Goal: Task Accomplishment & Management: Manage account settings

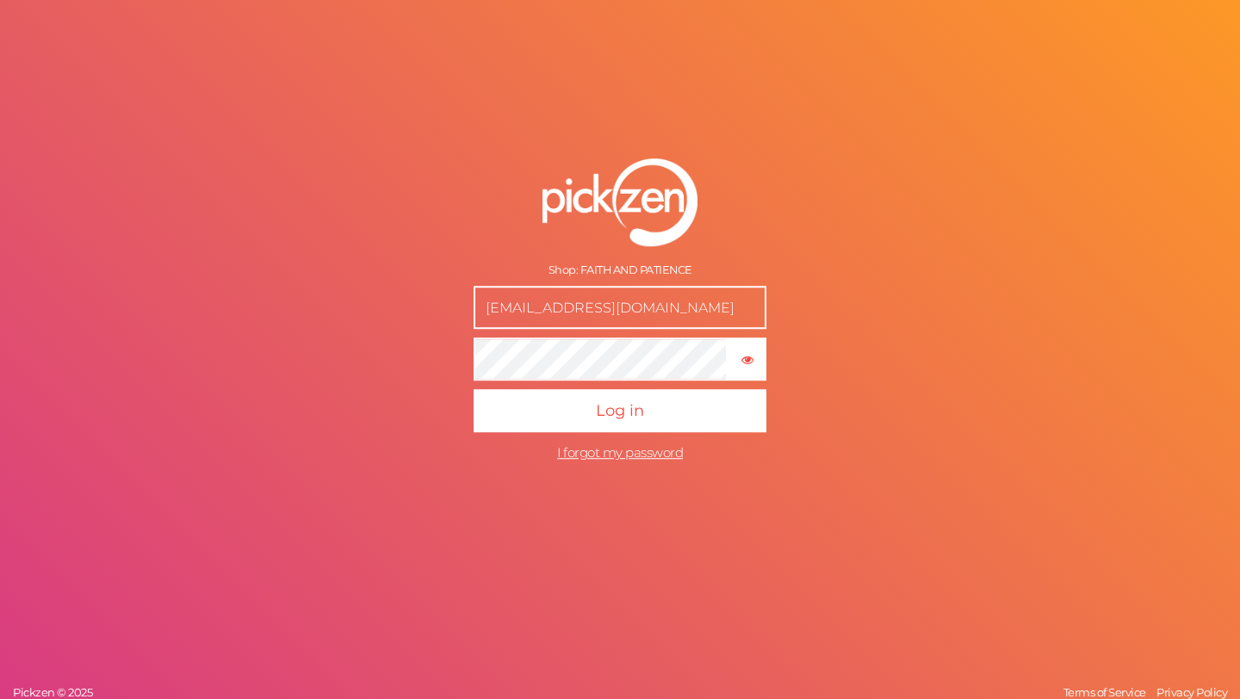
click at [566, 307] on input "hello@faithandpatience.co.in" at bounding box center [620, 307] width 293 height 43
click at [572, 305] on input "text" at bounding box center [620, 307] width 293 height 43
click at [499, 302] on input "text" at bounding box center [620, 307] width 293 height 43
type input "hel"
click at [585, 454] on span "I forgot my password" at bounding box center [620, 452] width 126 height 16
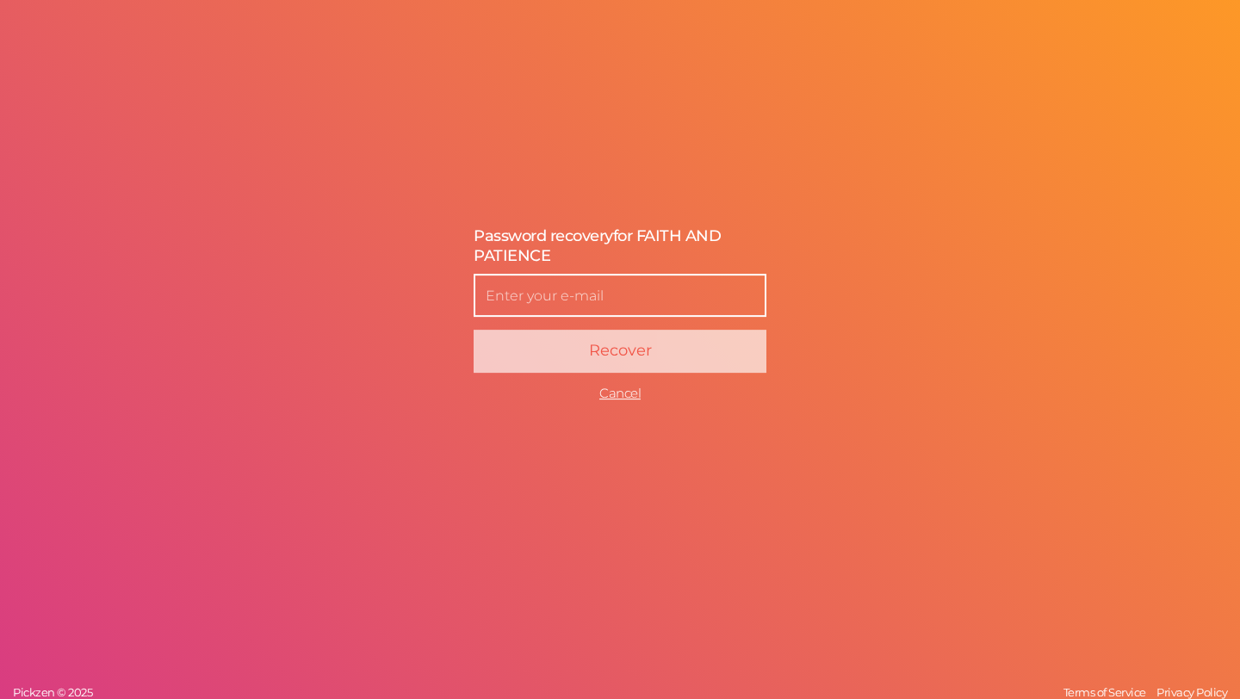
click at [548, 290] on input "text" at bounding box center [620, 296] width 293 height 43
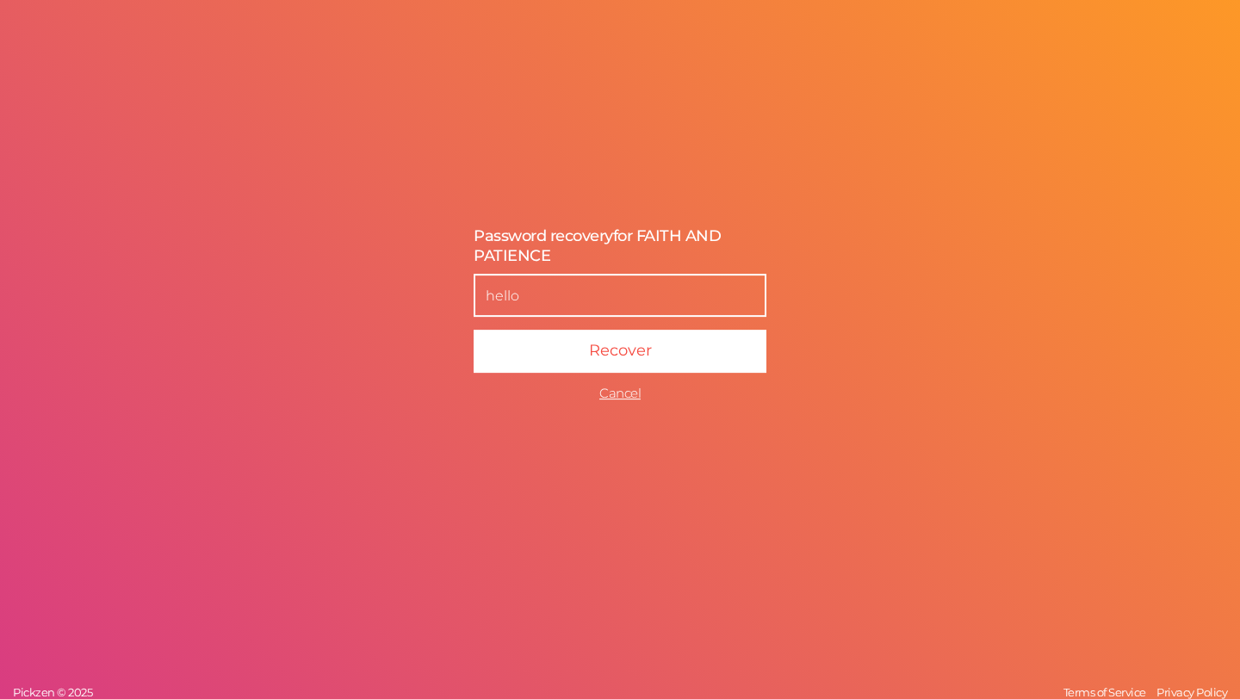
type input "hello@faithandpatience.co.in"
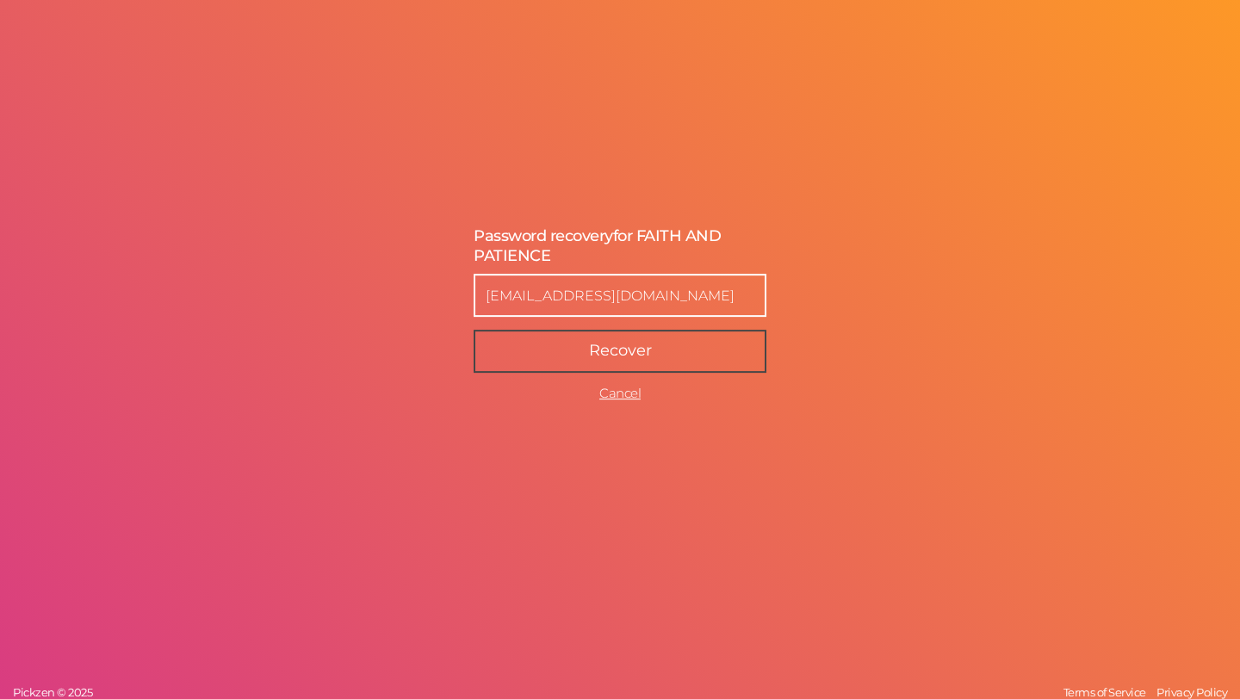
click at [578, 358] on button "Recover" at bounding box center [620, 352] width 293 height 43
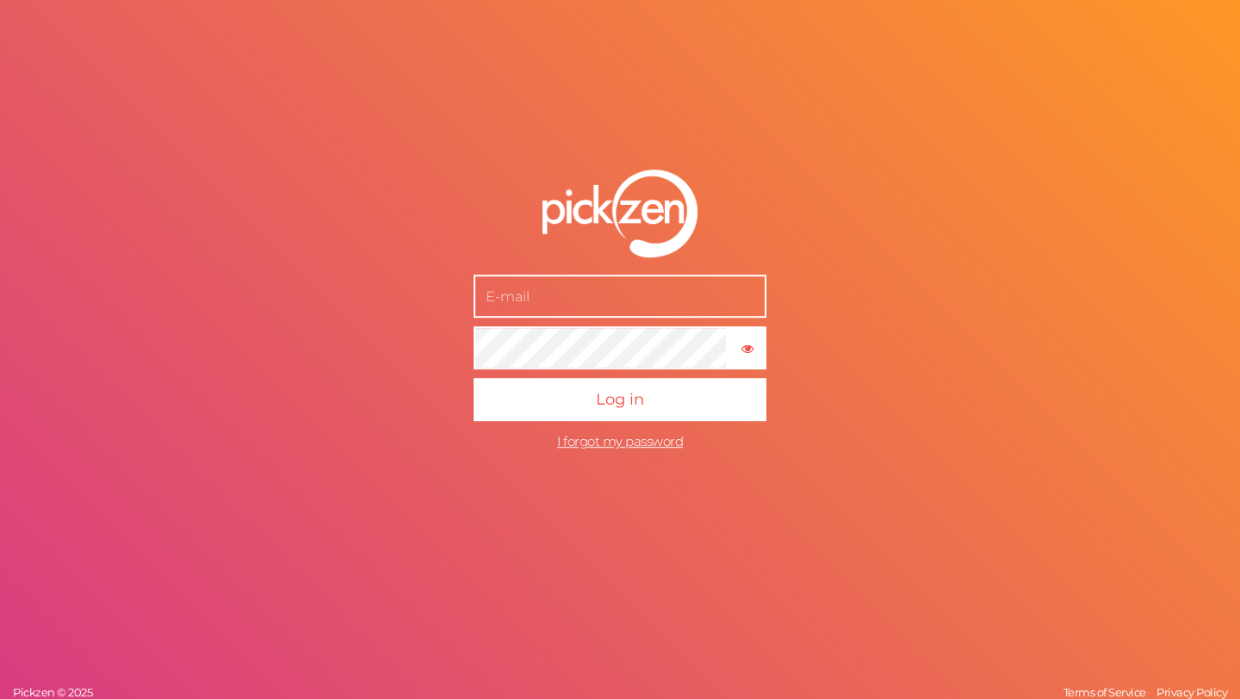
click at [573, 290] on input "text" at bounding box center [620, 296] width 293 height 43
click at [356, 390] on div "× Show password Log in I forgot my password Pickzen © 2025 Terms of Service Pri…" at bounding box center [620, 349] width 1240 height 699
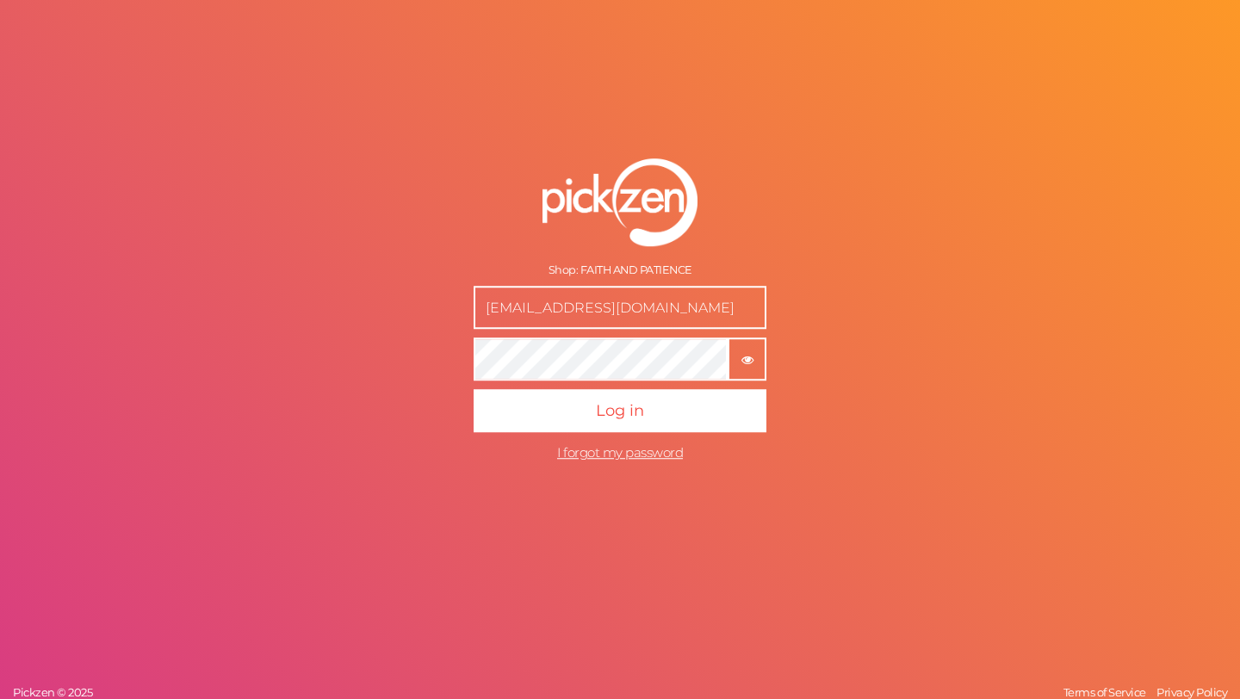
click at [749, 370] on button "× Show password" at bounding box center [747, 359] width 39 height 43
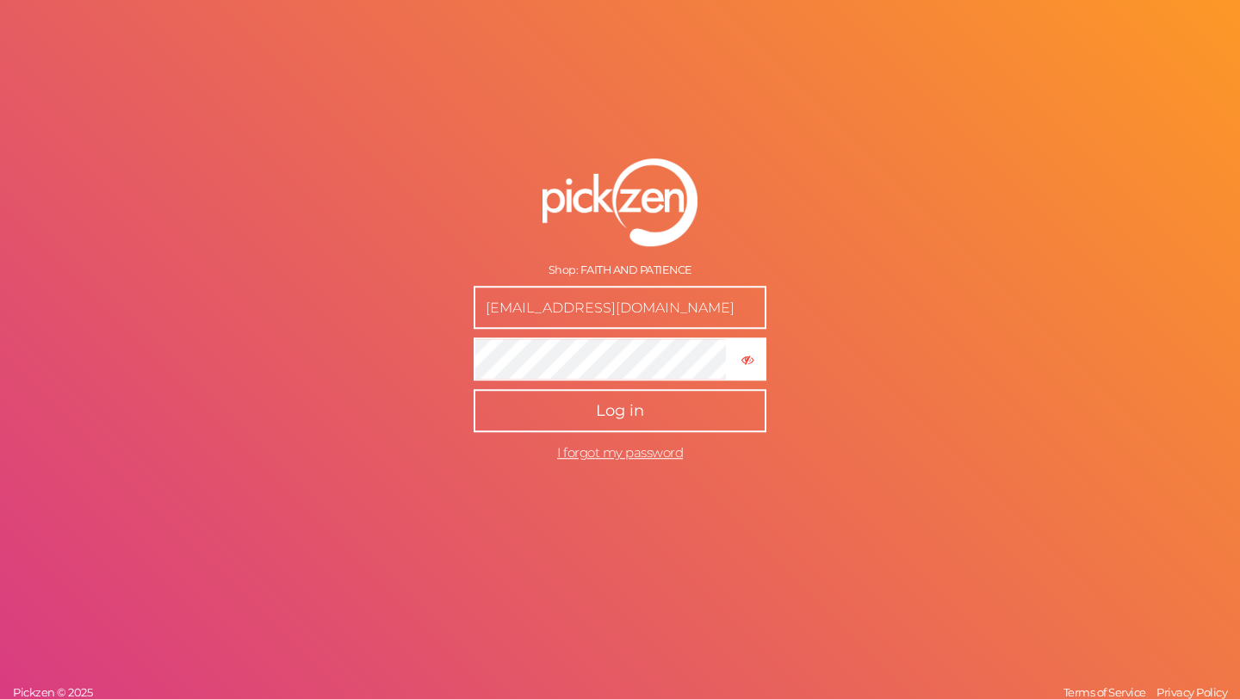
click at [569, 419] on button "Log in" at bounding box center [620, 410] width 293 height 43
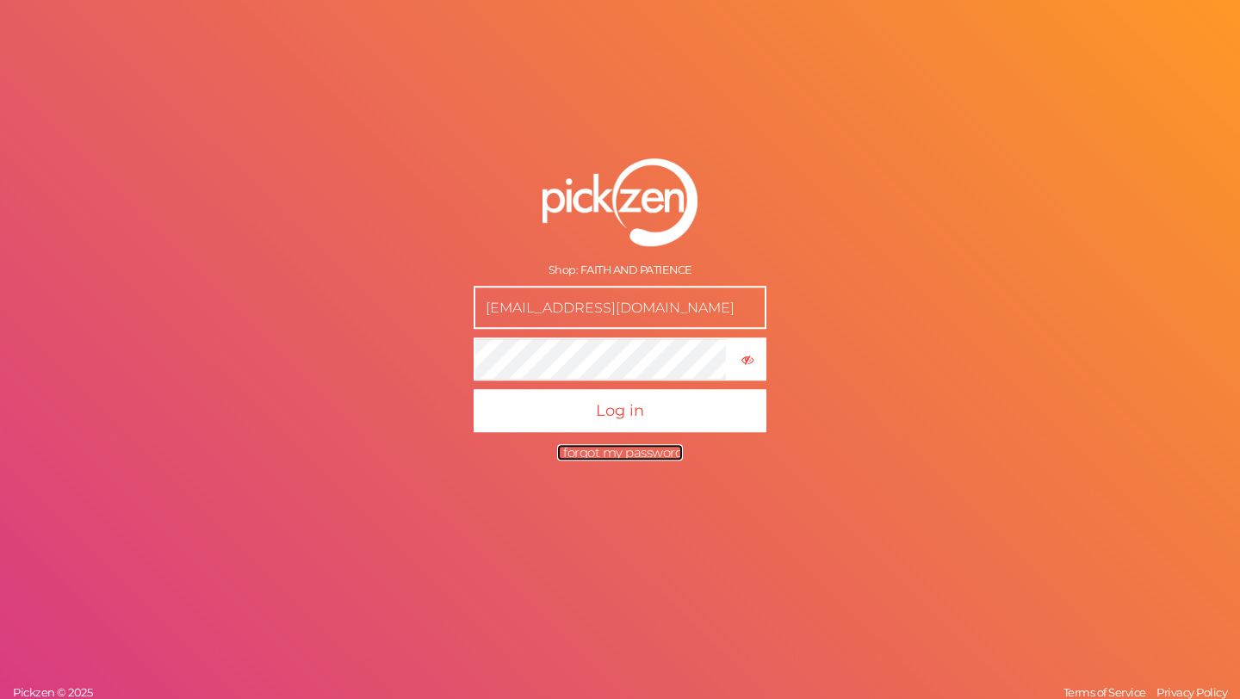
click at [625, 455] on span "I forgot my password" at bounding box center [620, 452] width 126 height 16
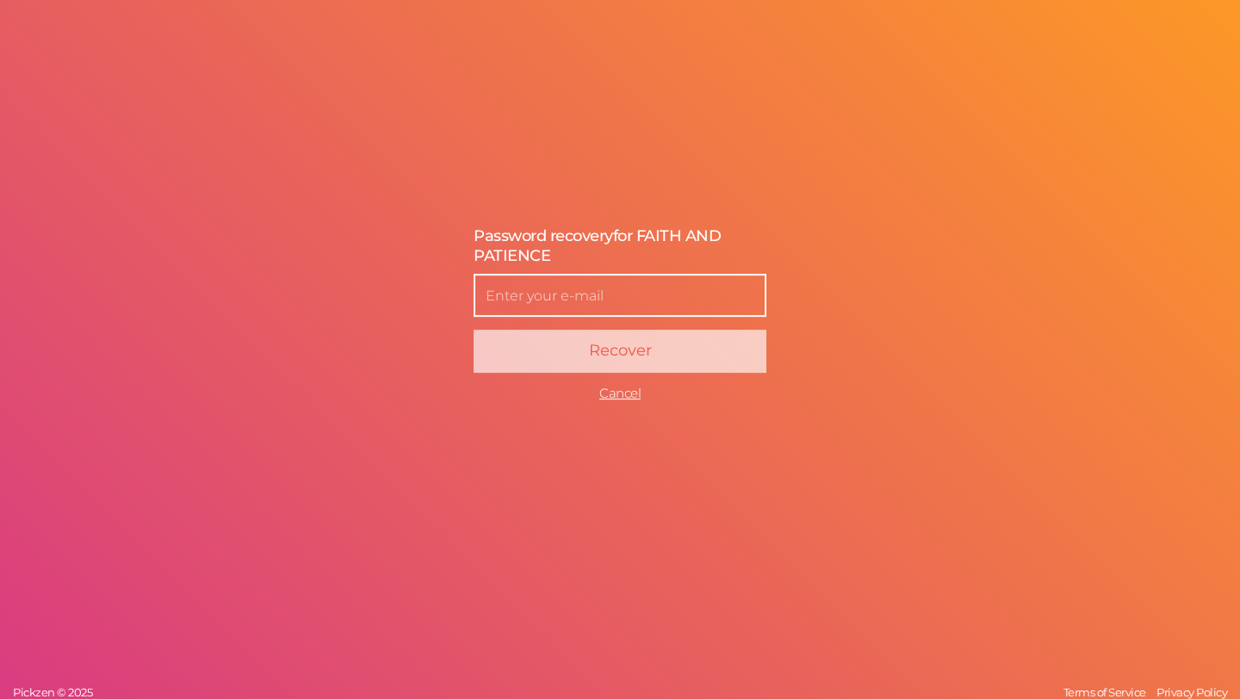
click at [554, 278] on input "text" at bounding box center [620, 296] width 293 height 43
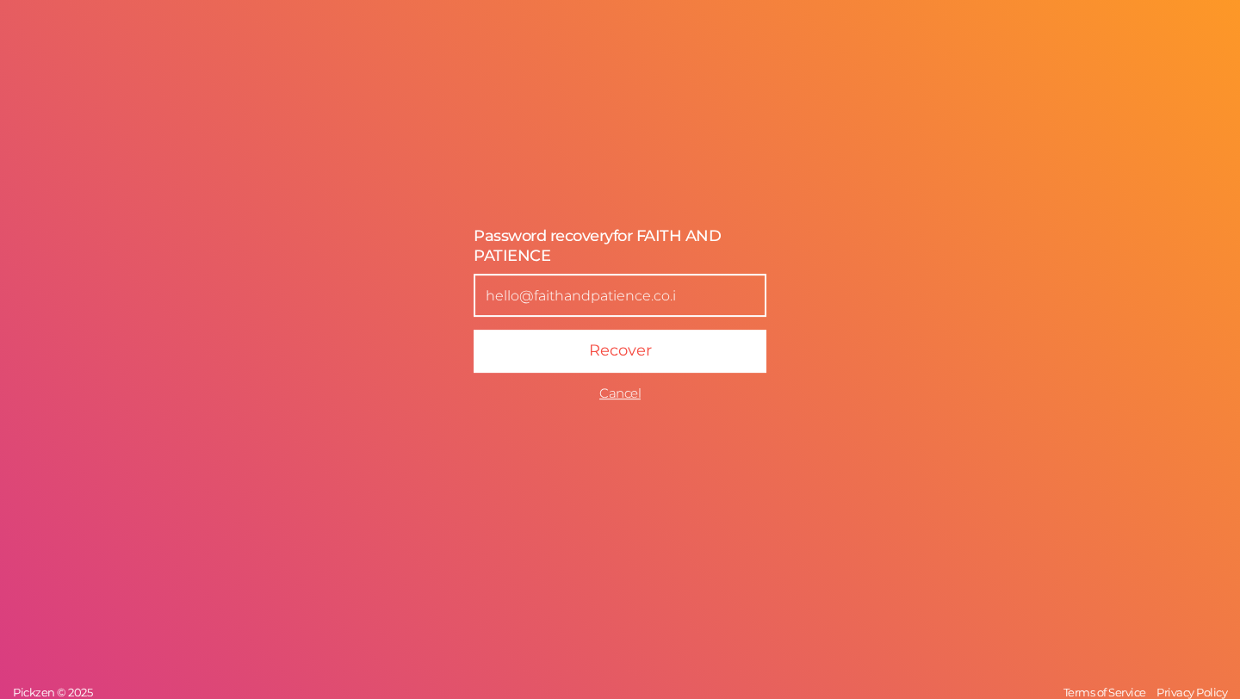
type input "hello@faithandpatience.co.in"
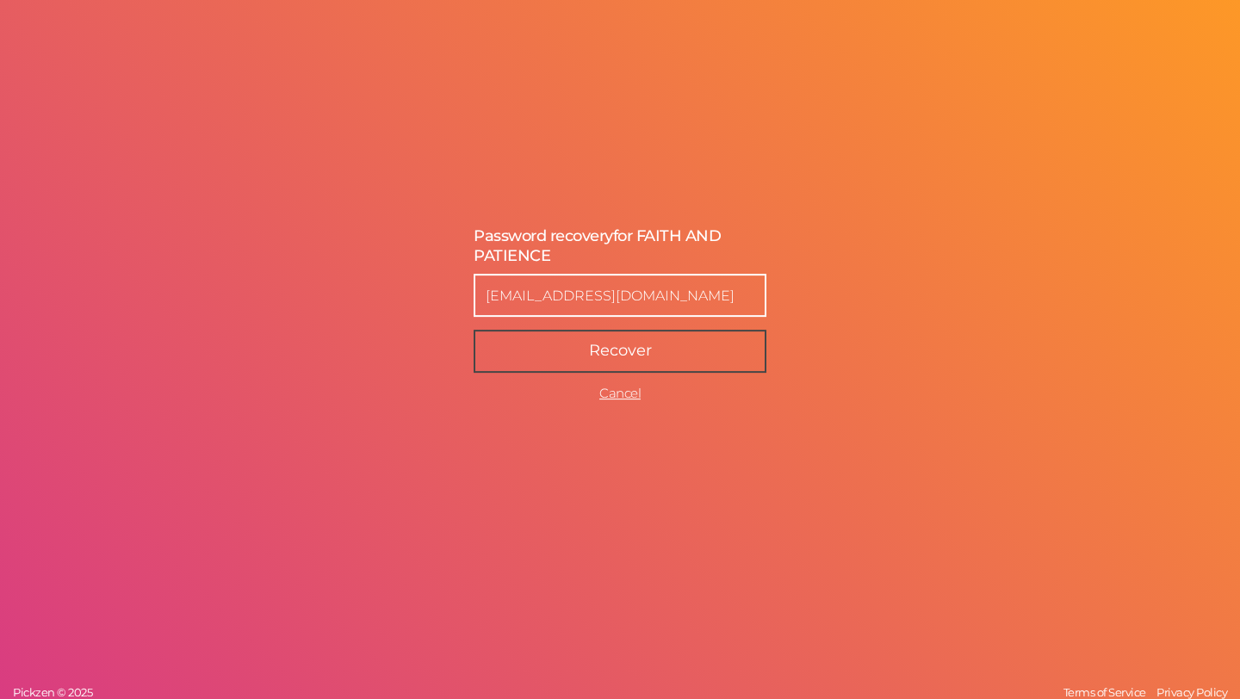
click at [635, 353] on span "Recover" at bounding box center [620, 351] width 63 height 19
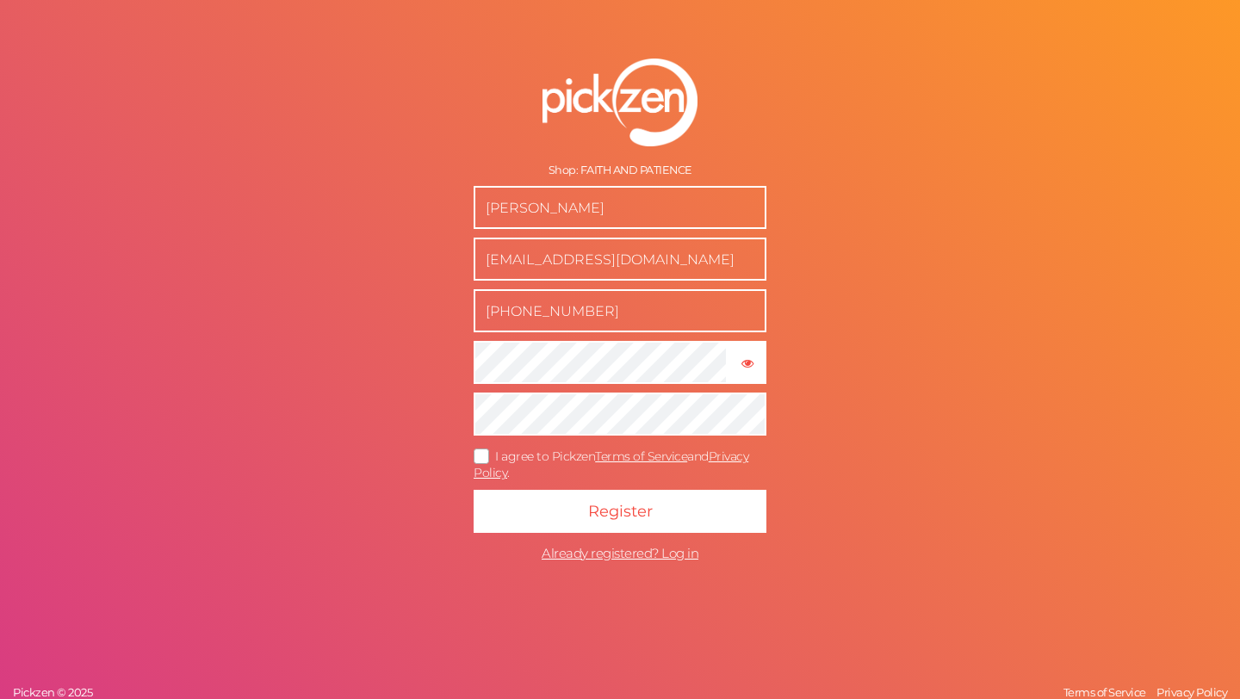
click at [483, 452] on icon at bounding box center [482, 456] width 28 height 9
click at [0, 0] on input "I agree to Pickzen Terms of Service and Privacy Policy ." at bounding box center [0, 0] width 0 height 0
click at [746, 360] on icon "button" at bounding box center [747, 363] width 12 height 12
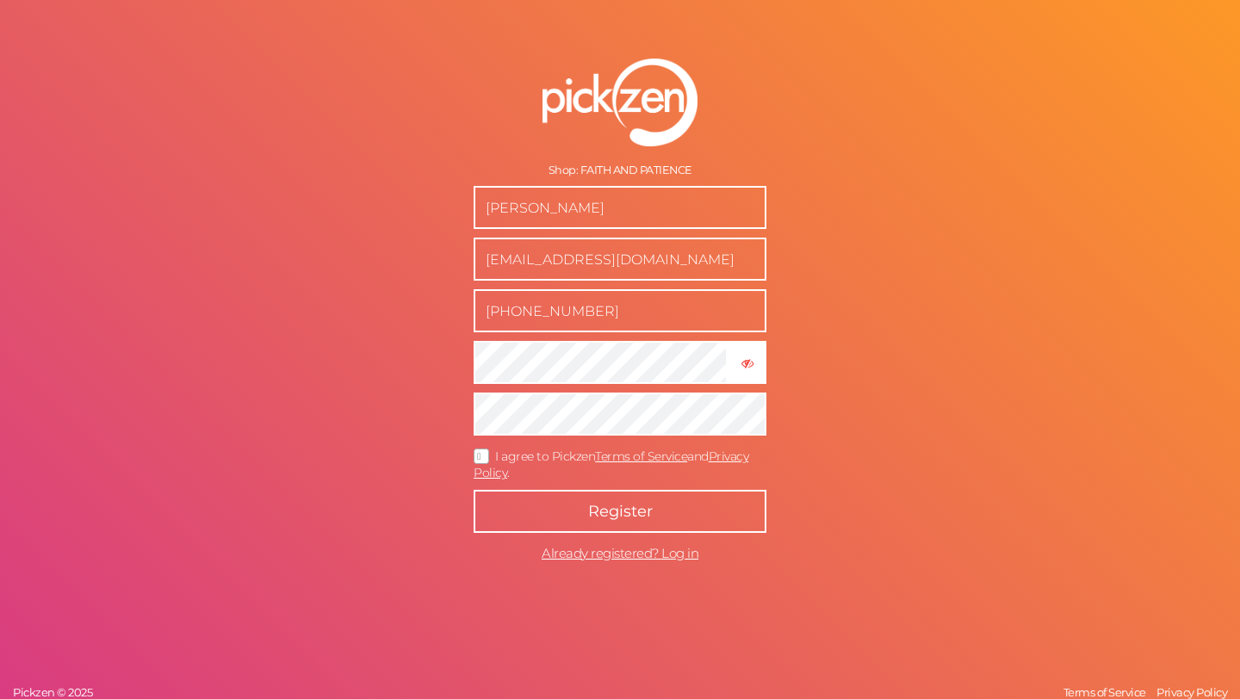
click at [561, 508] on button "Register" at bounding box center [620, 511] width 293 height 43
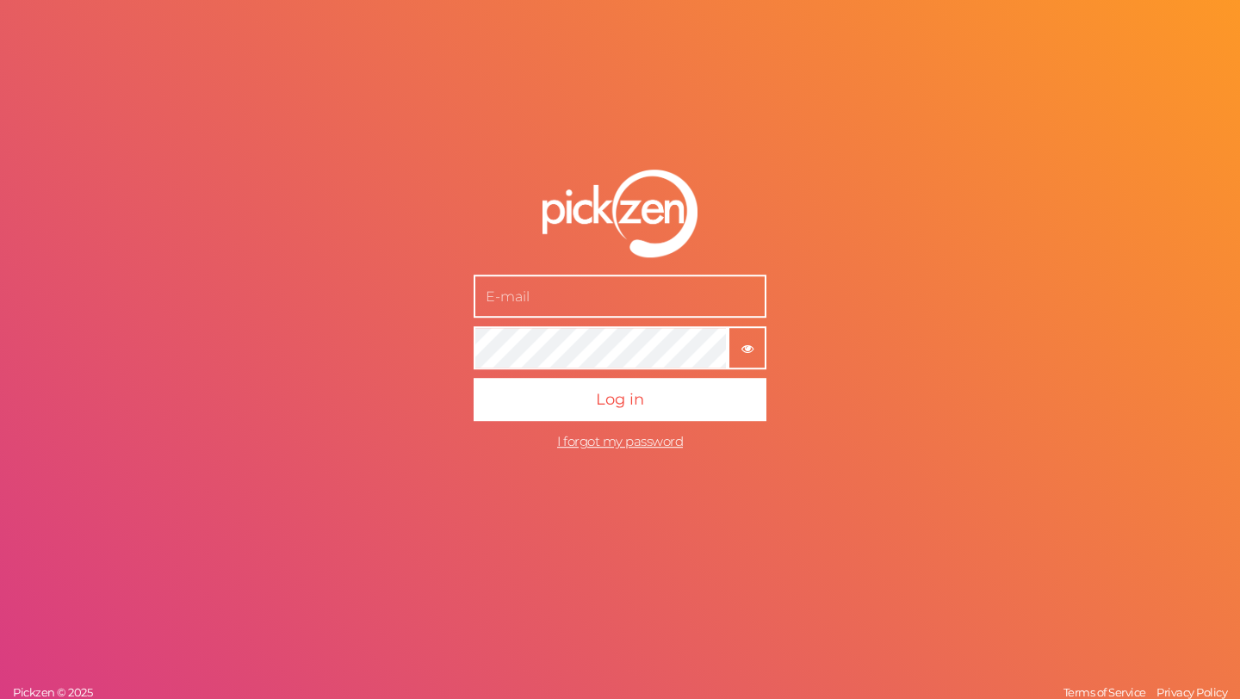
click at [745, 354] on icon "button" at bounding box center [747, 349] width 12 height 12
click at [592, 302] on input "text" at bounding box center [620, 296] width 293 height 43
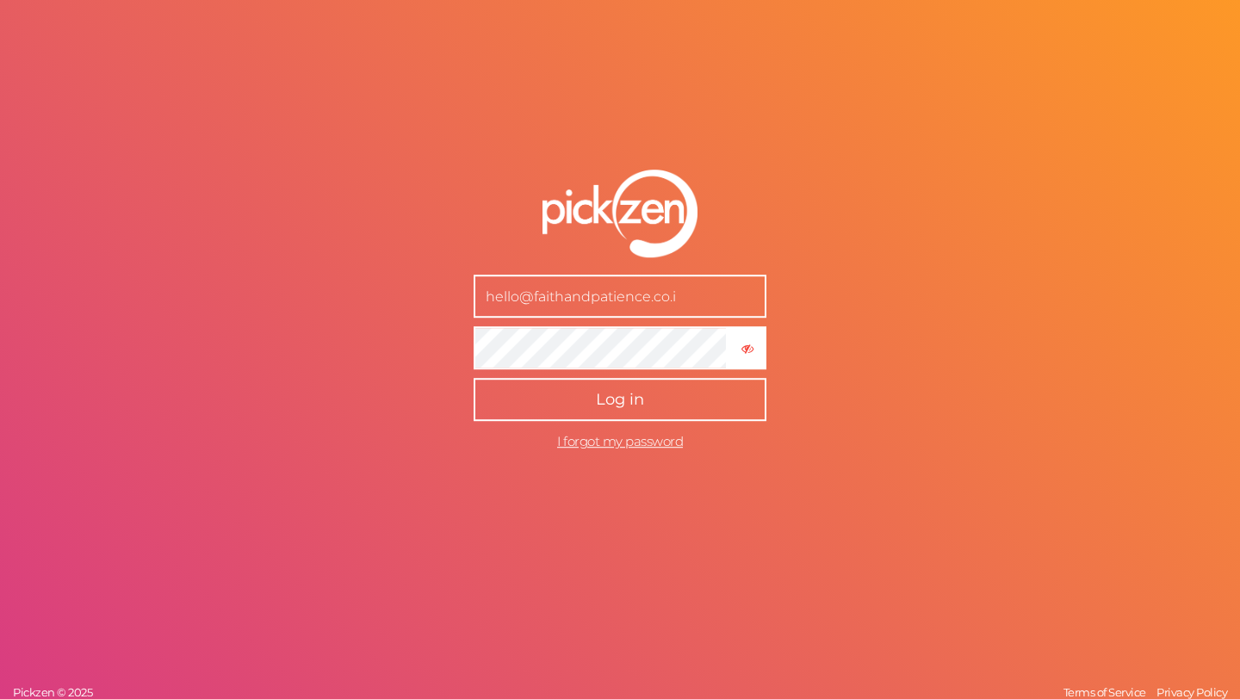
type input "hello@faithandpatience.co.in"
click at [604, 400] on span "Log in" at bounding box center [620, 399] width 48 height 19
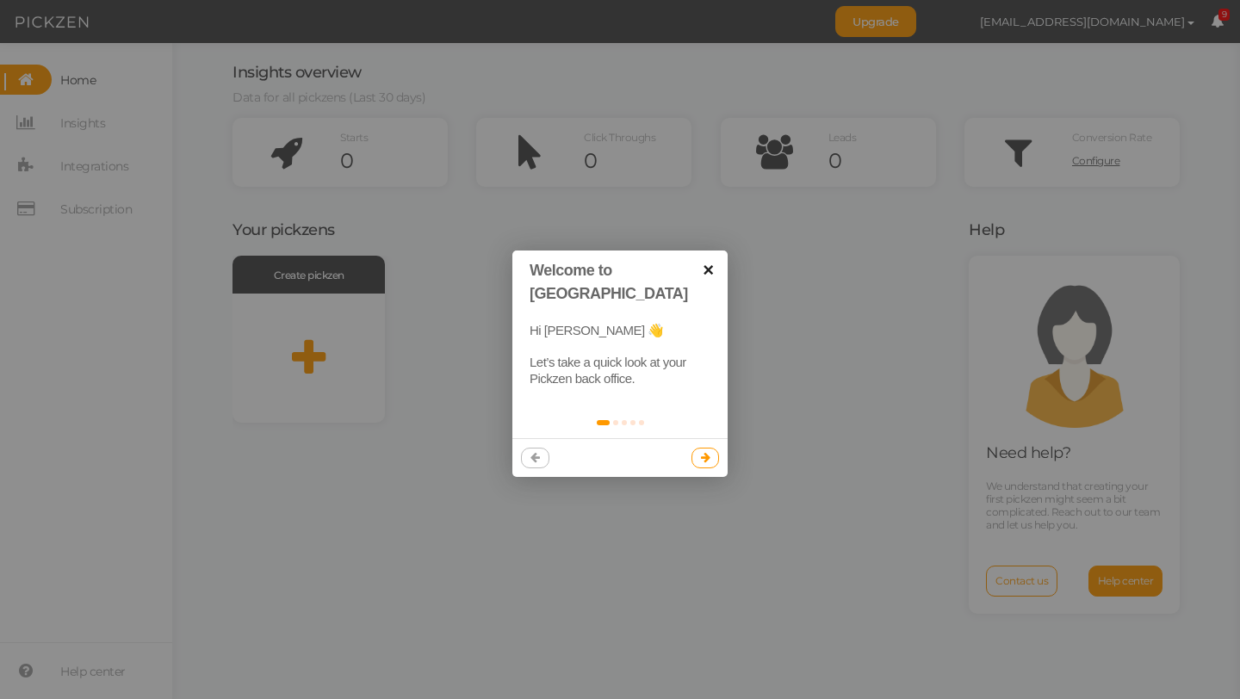
click at [709, 269] on link "×" at bounding box center [708, 270] width 39 height 39
